Goal: Transaction & Acquisition: Register for event/course

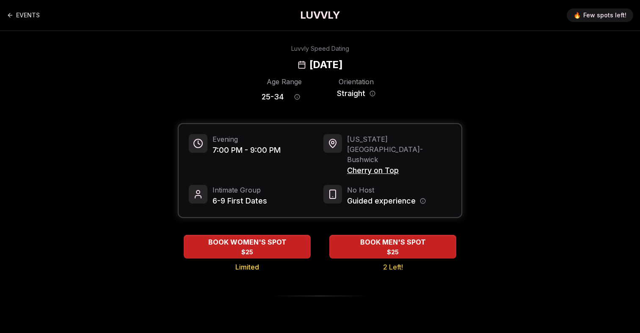
drag, startPoint x: 399, startPoint y: 64, endPoint x: 248, endPoint y: 62, distance: 151.6
click at [248, 62] on div "Luvvly Speed Dating [DATE]" at bounding box center [319, 57] width 579 height 27
copy h2 "[DATE]"
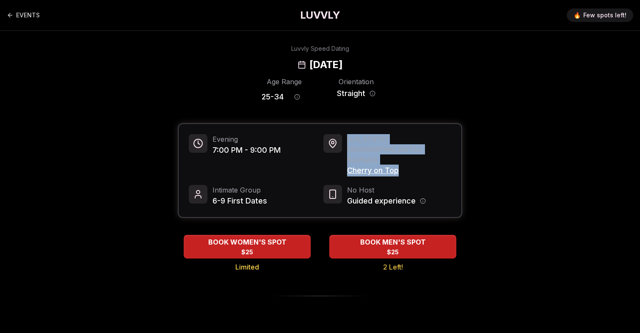
drag, startPoint x: 408, startPoint y: 153, endPoint x: 344, endPoint y: 152, distance: 64.4
click at [344, 152] on div "[US_STATE][GEOGRAPHIC_DATA] - [GEOGRAPHIC_DATA] Cherry on Top" at bounding box center [388, 155] width 128 height 42
copy div "[US_STATE][GEOGRAPHIC_DATA] - [GEOGRAPHIC_DATA] Cherry on Top"
click at [365, 165] on span "Cherry on Top" at bounding box center [399, 171] width 104 height 12
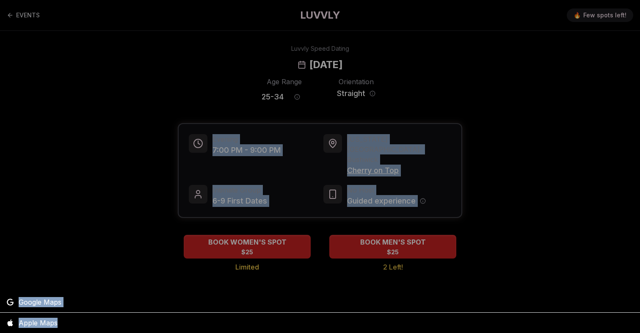
click at [365, 149] on div at bounding box center [320, 166] width 640 height 333
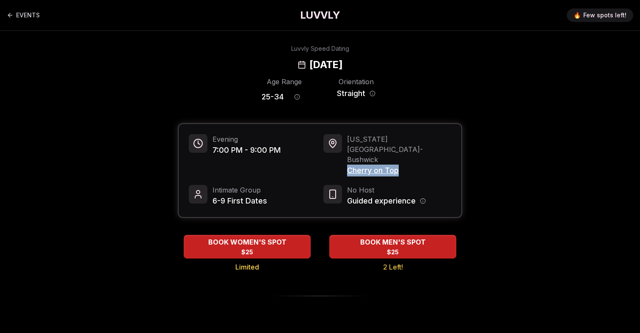
drag, startPoint x: 404, startPoint y: 154, endPoint x: 348, endPoint y: 148, distance: 56.7
click at [348, 165] on span "Cherry on Top" at bounding box center [399, 171] width 104 height 12
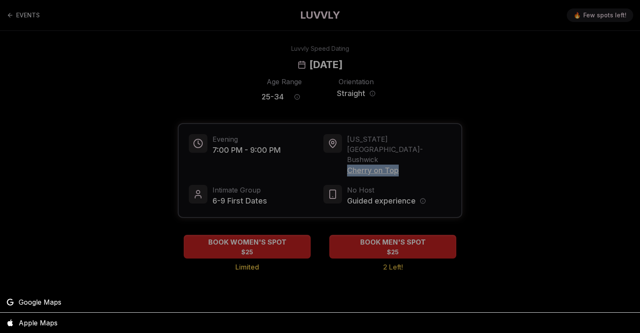
copy span "Cherry on Top"
click at [311, 105] on div at bounding box center [320, 166] width 640 height 333
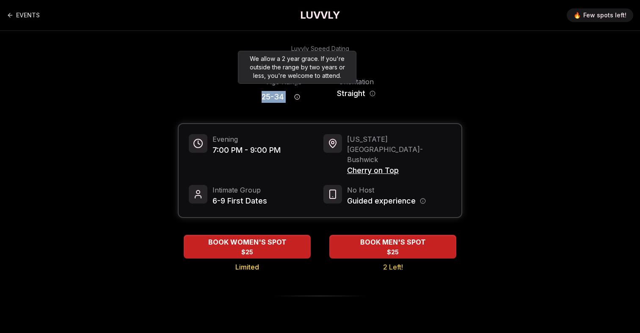
drag, startPoint x: 252, startPoint y: 97, endPoint x: 293, endPoint y: 97, distance: 41.9
click at [293, 97] on div "Age Range 25 - 34 Orientation Straight" at bounding box center [320, 92] width 285 height 30
copy div "25 - 34"
